Goal: Task Accomplishment & Management: Manage account settings

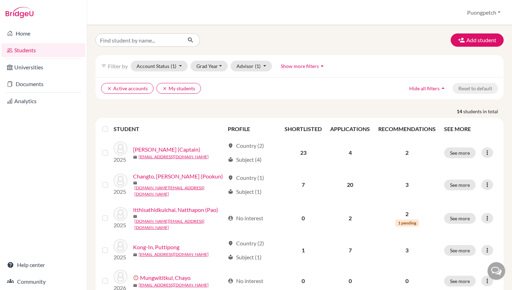
click at [42, 51] on link "Students" at bounding box center [43, 50] width 84 height 14
click at [181, 67] on button "Account Status (1)" at bounding box center [159, 66] width 57 height 11
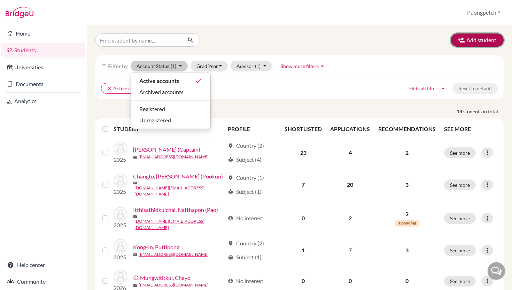
click at [464, 40] on icon "button" at bounding box center [461, 40] width 7 height 7
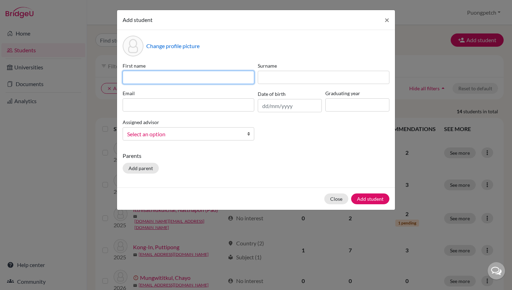
click at [213, 78] on input at bounding box center [189, 77] width 132 height 13
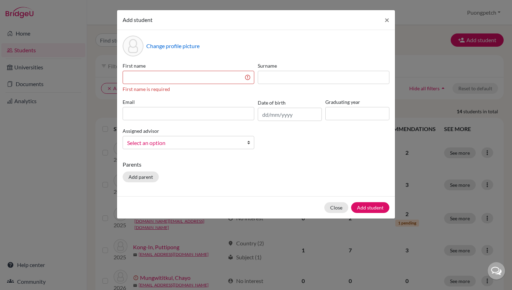
click at [238, 28] on div "Add student ×" at bounding box center [256, 20] width 278 height 20
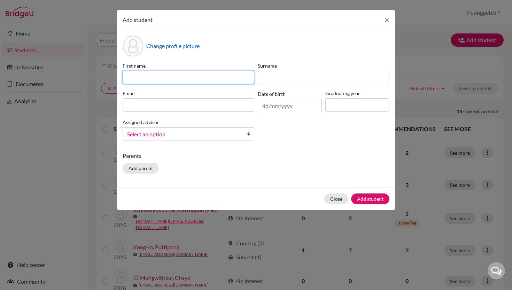
click at [175, 75] on input at bounding box center [189, 77] width 132 height 13
type input "Jedhapat"
click at [339, 198] on button "Close" at bounding box center [336, 198] width 24 height 11
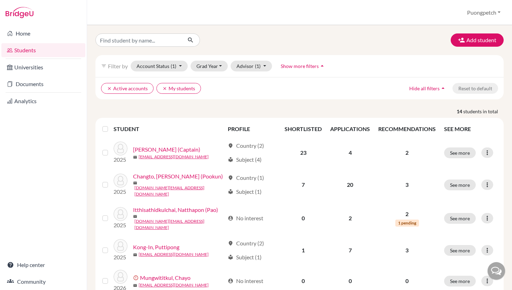
click at [130, 40] on input "Find student by name..." at bounding box center [138, 39] width 86 height 13
type input "jedha"
click button "submit" at bounding box center [190, 39] width 18 height 13
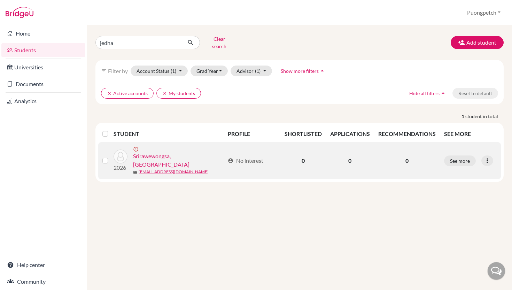
click at [180, 152] on link "Srirawewongsa, [GEOGRAPHIC_DATA]" at bounding box center [179, 160] width 92 height 17
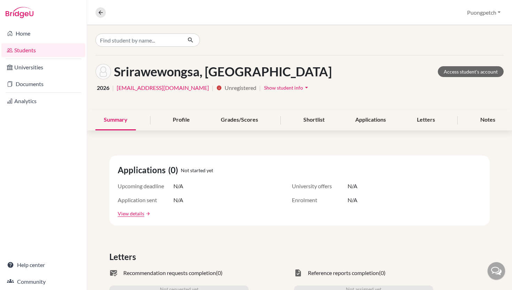
click at [259, 89] on span "Unregistered" at bounding box center [260, 88] width 2 height 8
click at [266, 88] on span "Show student info" at bounding box center [283, 88] width 39 height 6
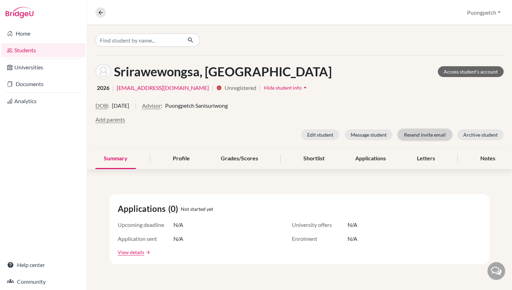
click at [422, 136] on button "Resend invite email" at bounding box center [425, 134] width 54 height 11
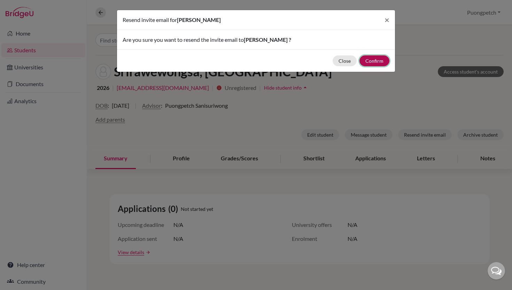
click at [377, 61] on button "Confirm" at bounding box center [374, 60] width 30 height 11
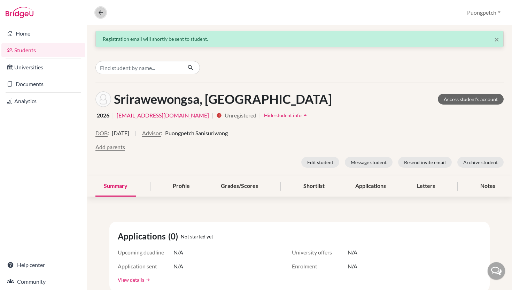
click at [99, 14] on icon at bounding box center [101, 12] width 6 height 6
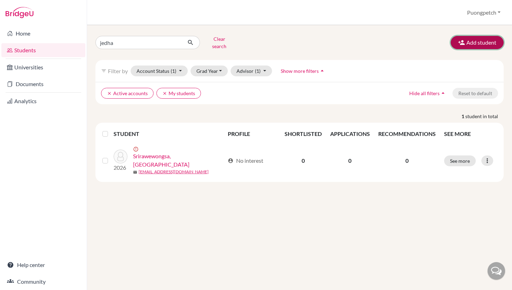
click at [459, 42] on icon "button" at bounding box center [461, 42] width 7 height 7
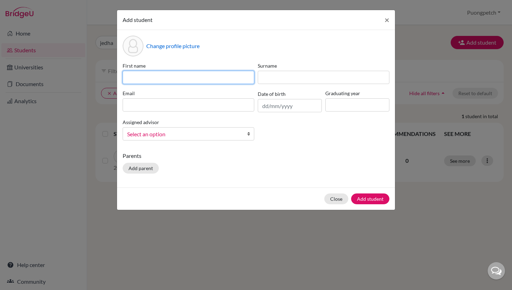
click at [244, 76] on input at bounding box center [189, 77] width 132 height 13
type input "Panrapee"
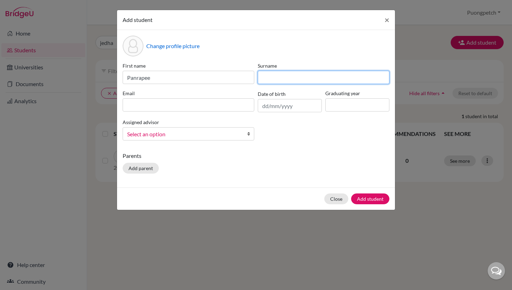
click at [274, 81] on input at bounding box center [324, 77] width 132 height 13
type input "Hengmeechai"
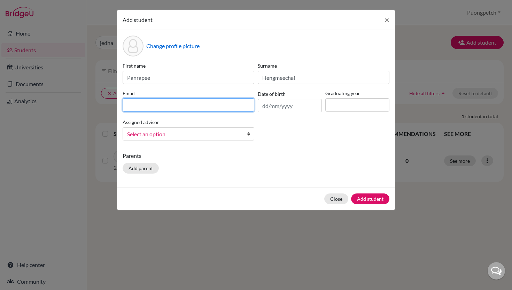
click at [240, 102] on input at bounding box center [189, 104] width 132 height 13
type input "panrapee.he2026@kmids.ac.th"
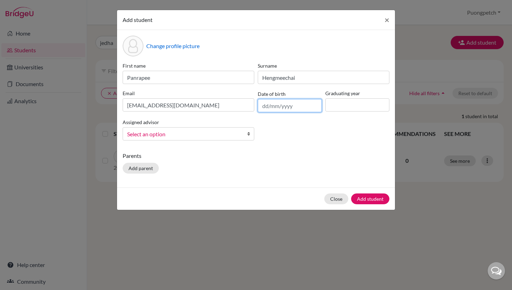
click at [300, 103] on input "text" at bounding box center [290, 105] width 64 height 13
click at [327, 107] on input at bounding box center [357, 104] width 64 height 13
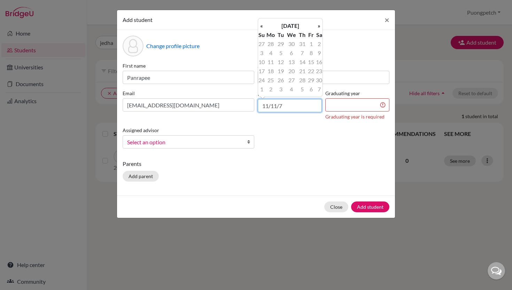
click at [296, 110] on input "11/11/7" at bounding box center [290, 105] width 64 height 13
type input "11/11/2007"
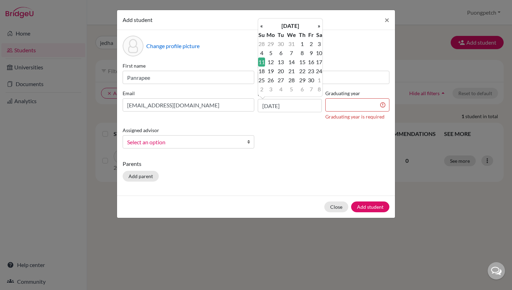
click at [299, 127] on div "First name Panrapee Surname Hengmeechai Email panrapee.he2026@kmids.ac.th Date …" at bounding box center [256, 108] width 270 height 92
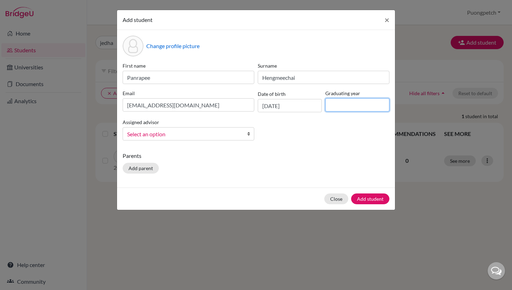
click at [339, 110] on input at bounding box center [357, 104] width 64 height 13
type input "2026"
click at [187, 140] on div "Select an option" at bounding box center [189, 133] width 132 height 13
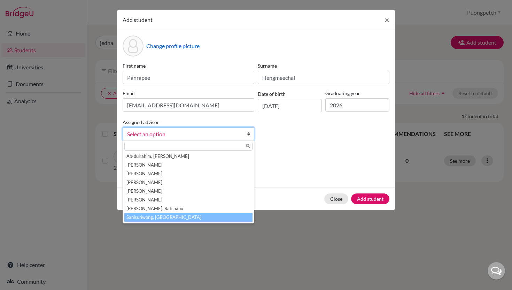
click at [169, 219] on li "Sanisuriwong, Puongpetch" at bounding box center [188, 217] width 128 height 9
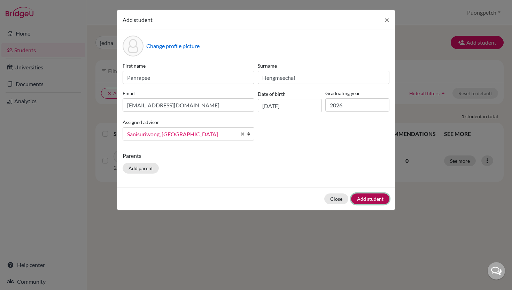
click at [365, 202] on button "Add student" at bounding box center [370, 198] width 38 height 11
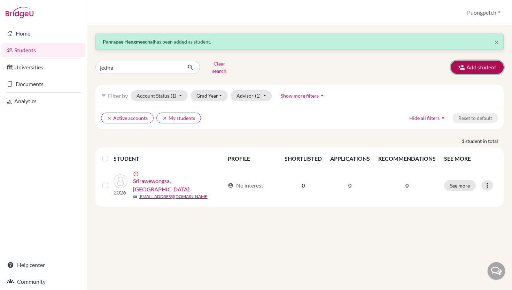
click at [477, 67] on button "Add student" at bounding box center [477, 67] width 53 height 13
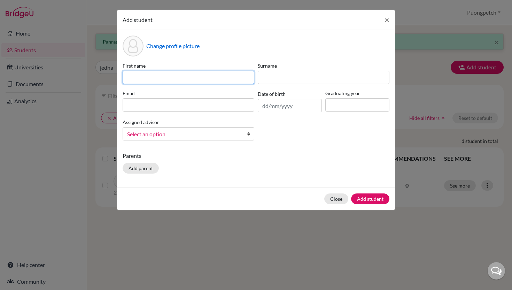
click at [144, 75] on input at bounding box center [189, 77] width 132 height 13
type input "Rarin"
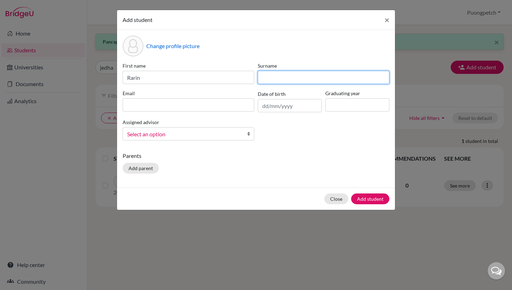
click at [269, 79] on input at bounding box center [324, 77] width 132 height 13
click at [387, 21] on span "×" at bounding box center [386, 20] width 5 height 10
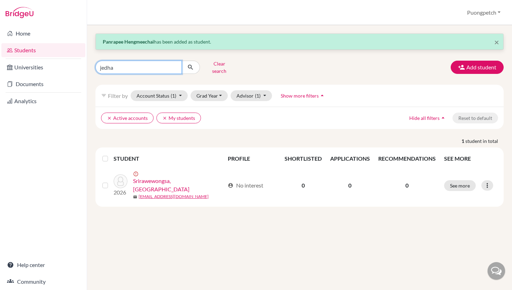
click at [137, 61] on input "jedha" at bounding box center [138, 67] width 86 height 13
type input "rarin"
click button "submit" at bounding box center [190, 67] width 18 height 13
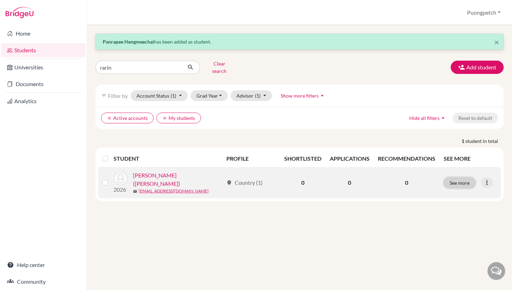
click at [462, 177] on button "See more" at bounding box center [460, 182] width 32 height 11
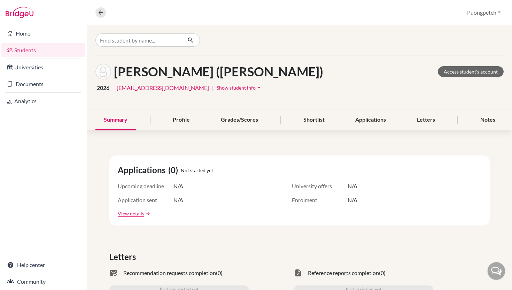
click at [217, 86] on span "Show student info" at bounding box center [236, 88] width 39 height 6
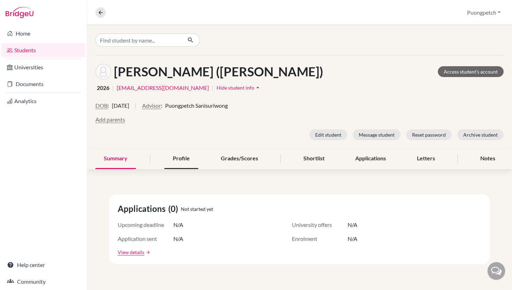
click at [182, 163] on div "Profile" at bounding box center [181, 158] width 34 height 21
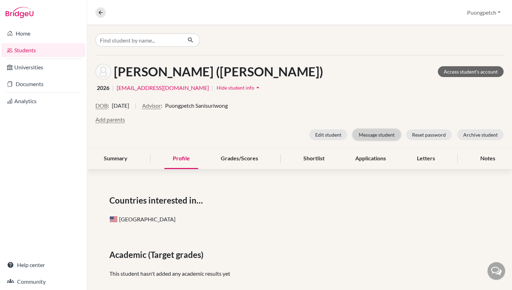
click at [388, 137] on button "Message student" at bounding box center [377, 134] width 48 height 11
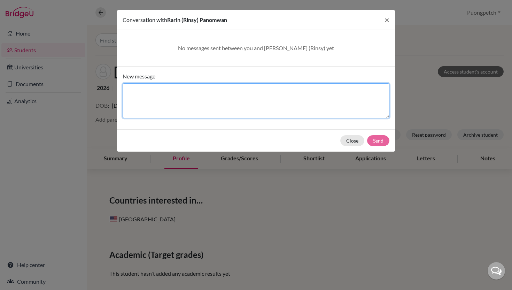
click at [246, 93] on textarea "New message" at bounding box center [256, 100] width 267 height 35
type textarea "Here"
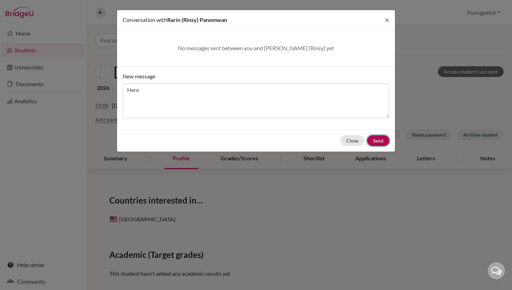
click at [378, 141] on button "Send" at bounding box center [378, 140] width 22 height 11
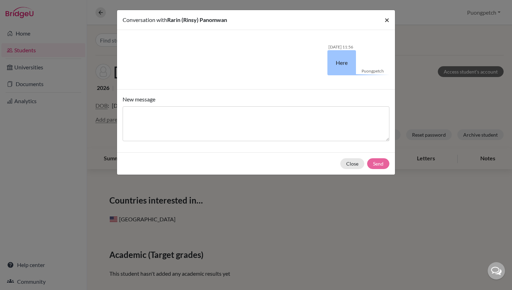
click at [388, 20] on span "×" at bounding box center [386, 20] width 5 height 10
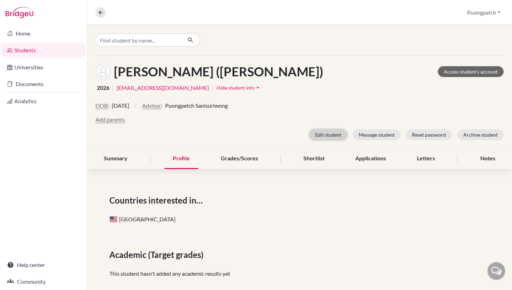
click at [326, 136] on button "Edit student" at bounding box center [328, 134] width 38 height 11
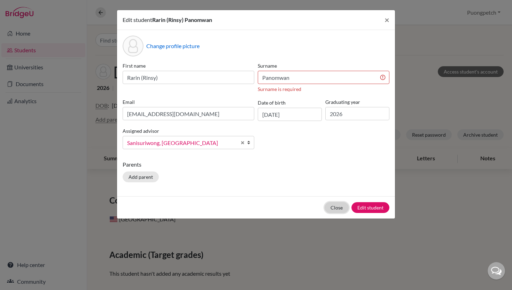
click at [332, 208] on button "Close" at bounding box center [337, 207] width 24 height 11
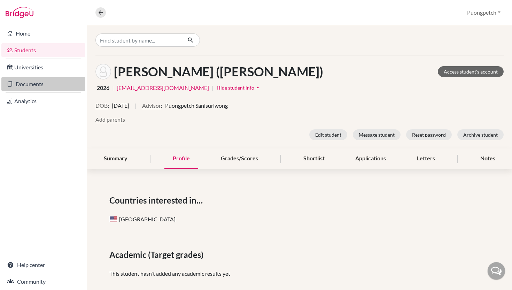
click at [27, 81] on link "Documents" at bounding box center [43, 84] width 84 height 14
